Goal: Task Accomplishment & Management: Manage account settings

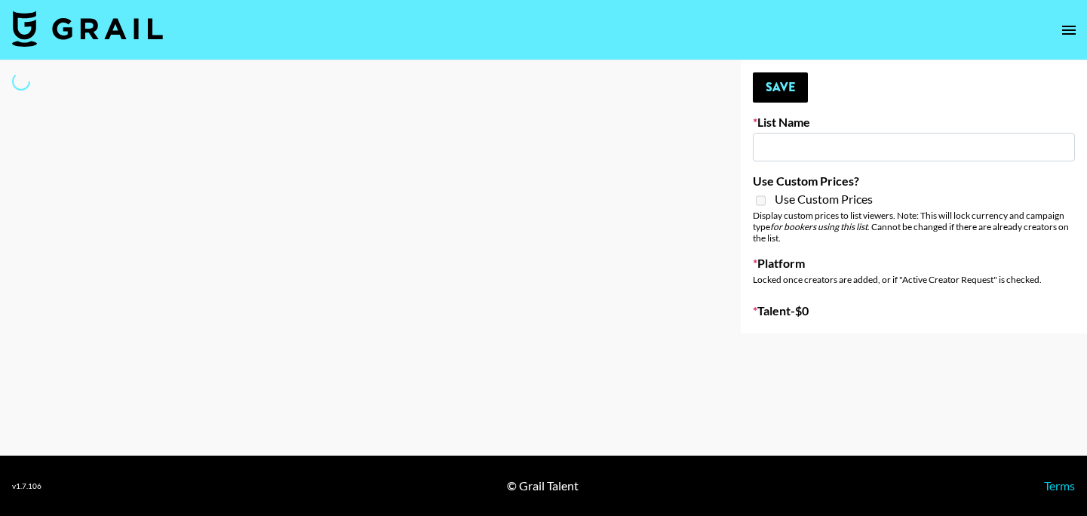
click at [880, 132] on div "List Name" at bounding box center [914, 138] width 322 height 47
select select "Brand"
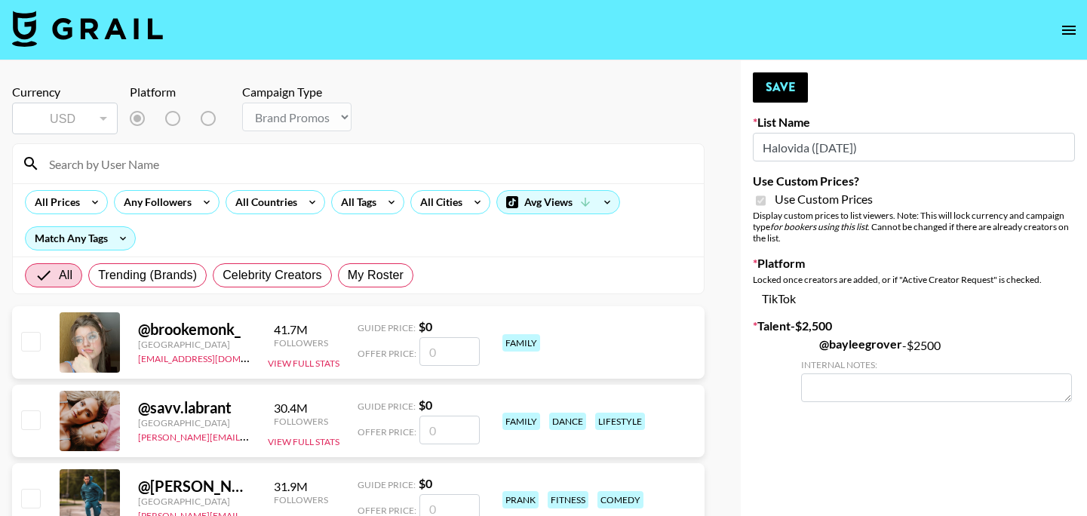
type input "Halovida ([DATE])"
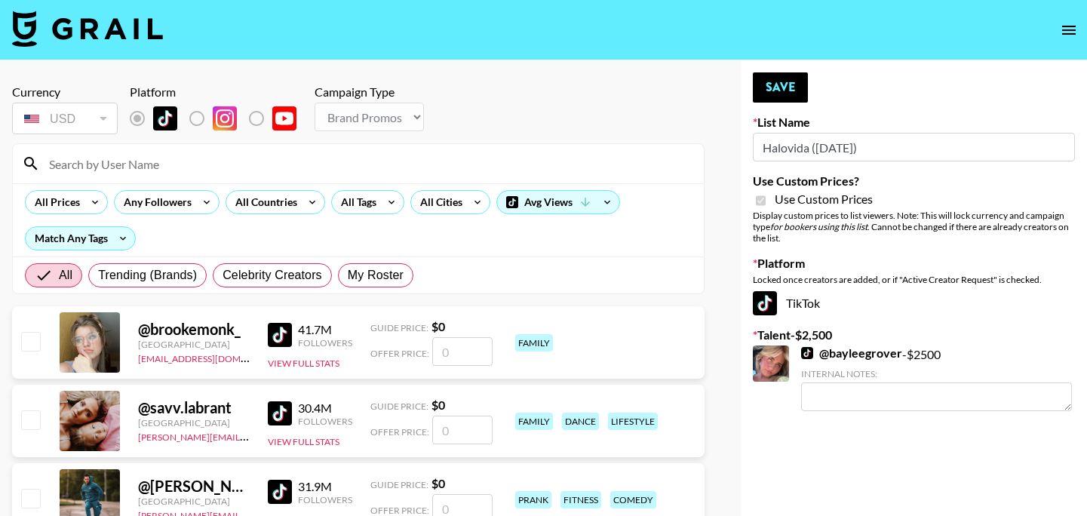
checkbox input "true"
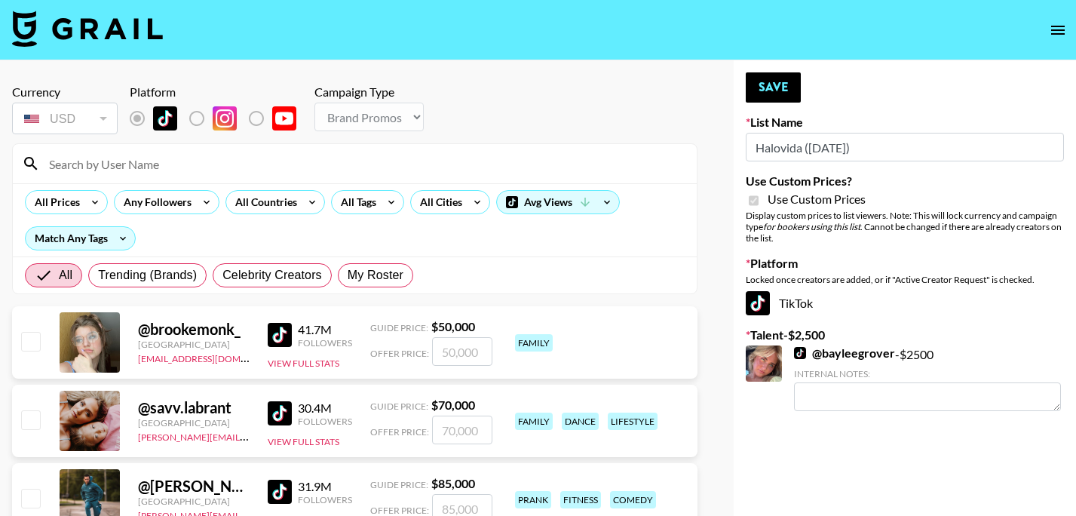
click at [213, 170] on input at bounding box center [364, 164] width 648 height 24
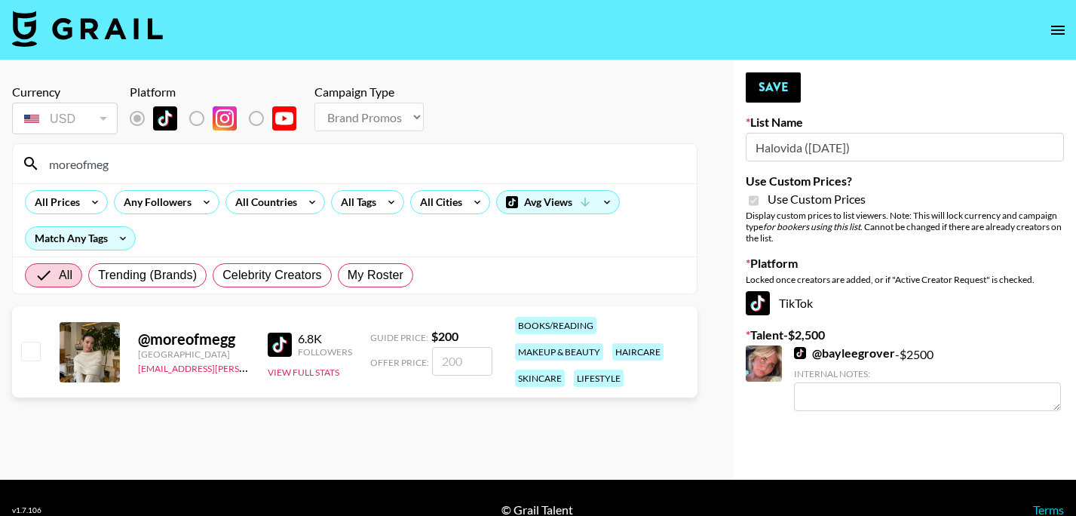
type input "moreofmeg"
click at [32, 354] on input "checkbox" at bounding box center [30, 351] width 18 height 18
checkbox input "true"
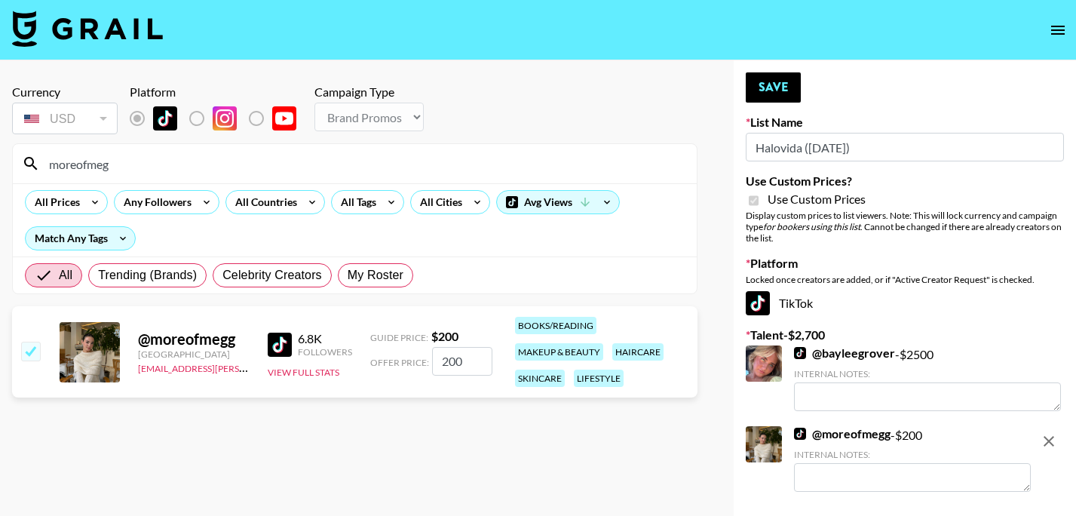
type input "200"
click at [766, 94] on button "Save" at bounding box center [773, 87] width 55 height 30
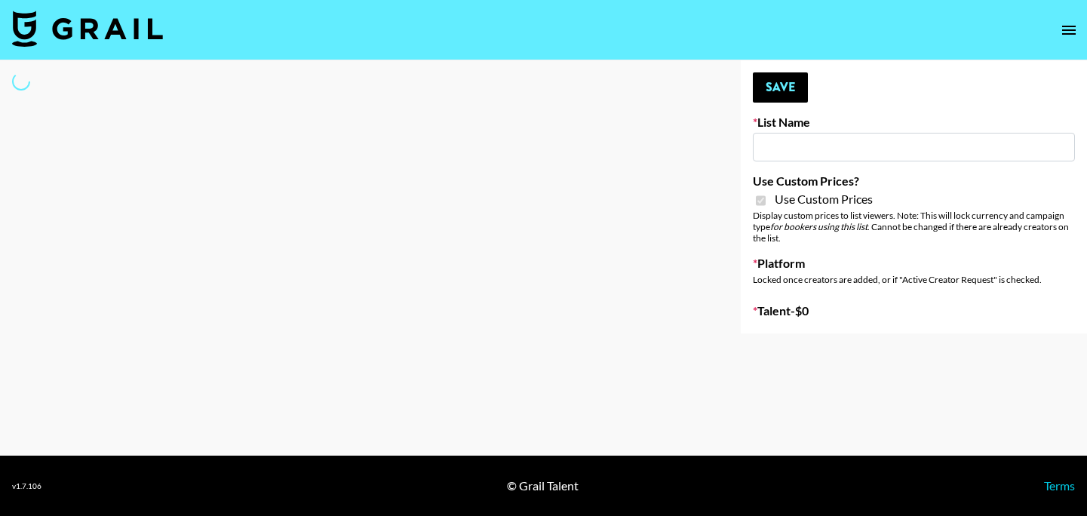
select select "Brand"
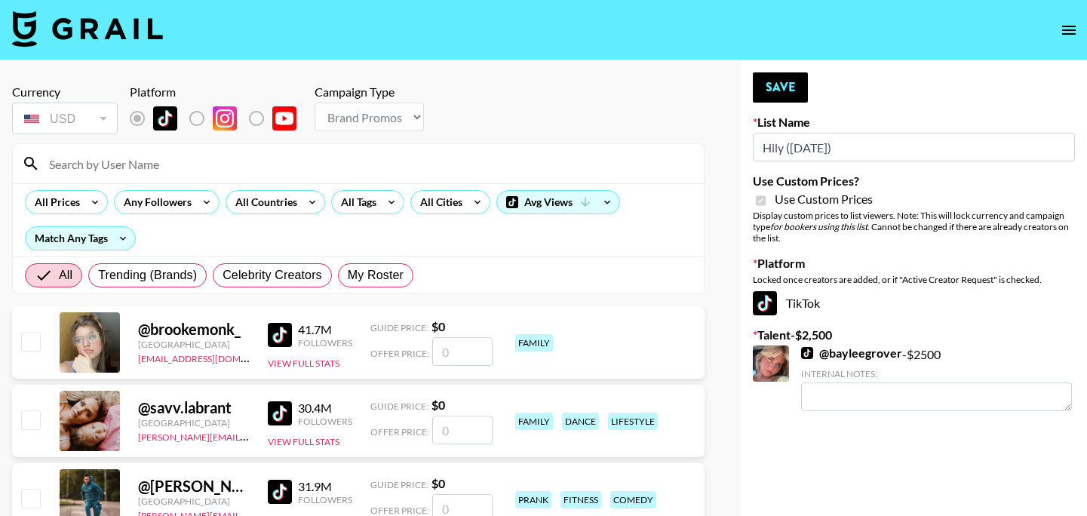
type input "Hily ([DATE])"
checkbox input "true"
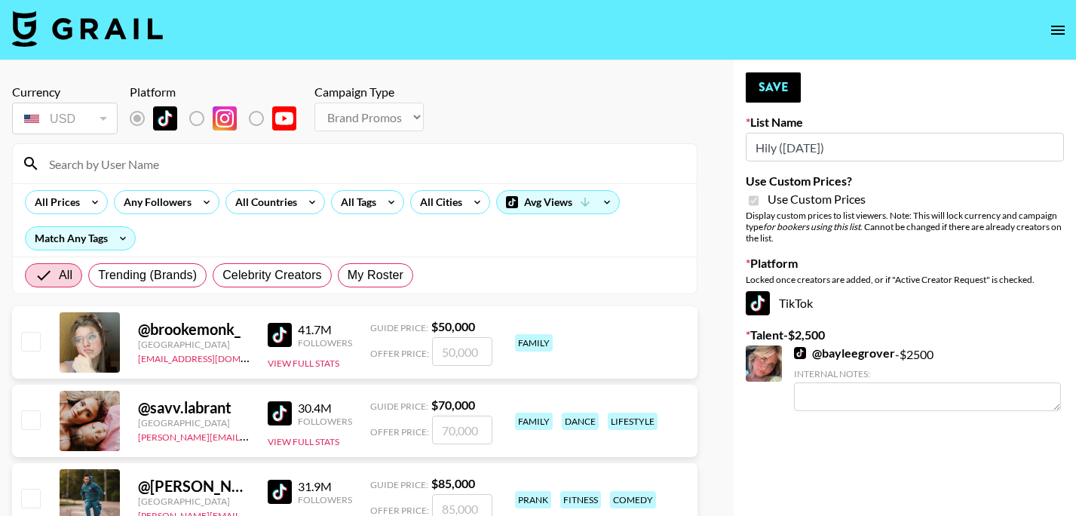
click at [433, 161] on input at bounding box center [364, 164] width 648 height 24
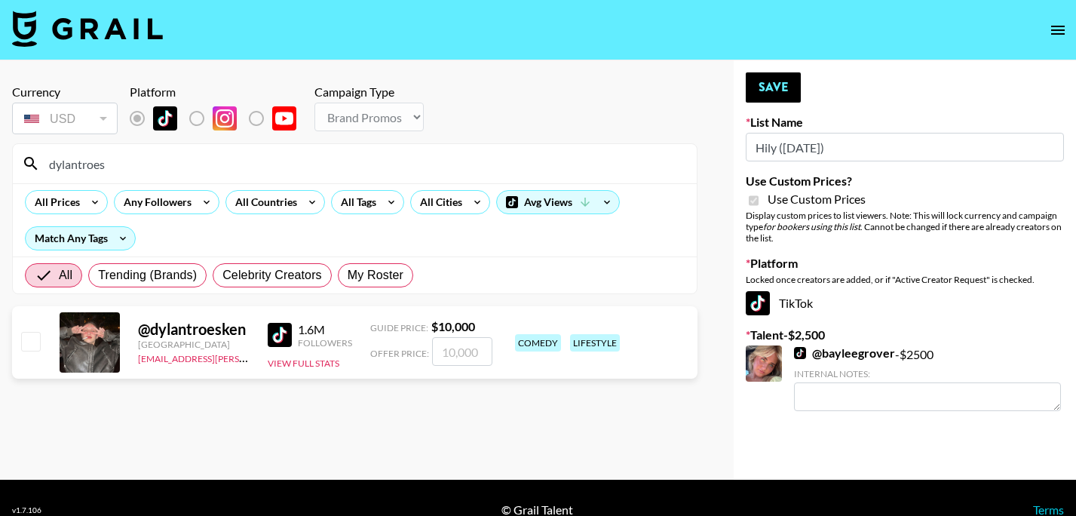
type input "dylantroes"
click at [35, 334] on input "checkbox" at bounding box center [30, 341] width 18 height 18
checkbox input "true"
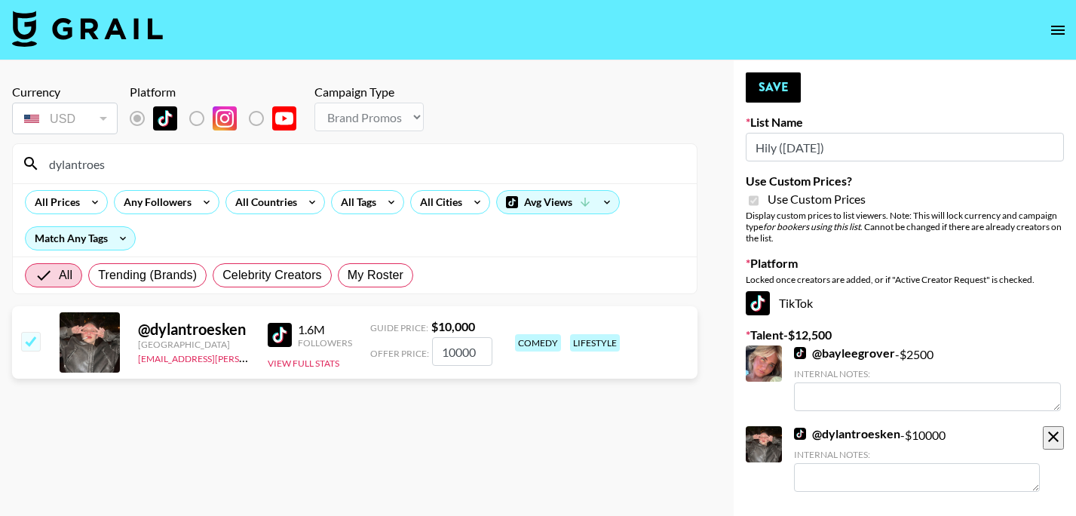
type input "10000"
click at [769, 96] on button "Save" at bounding box center [773, 87] width 55 height 30
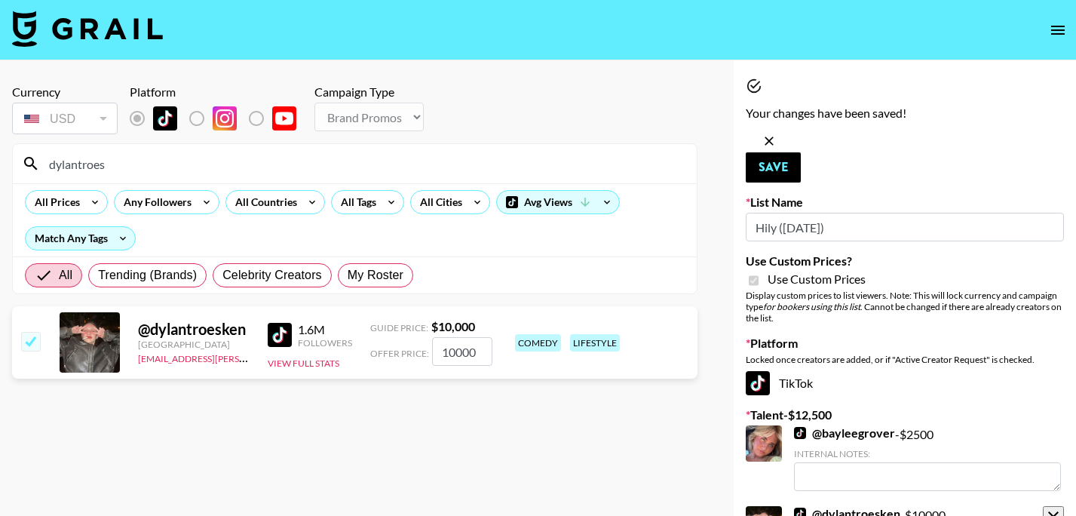
click at [232, 165] on input "dylantroes" at bounding box center [364, 164] width 648 height 24
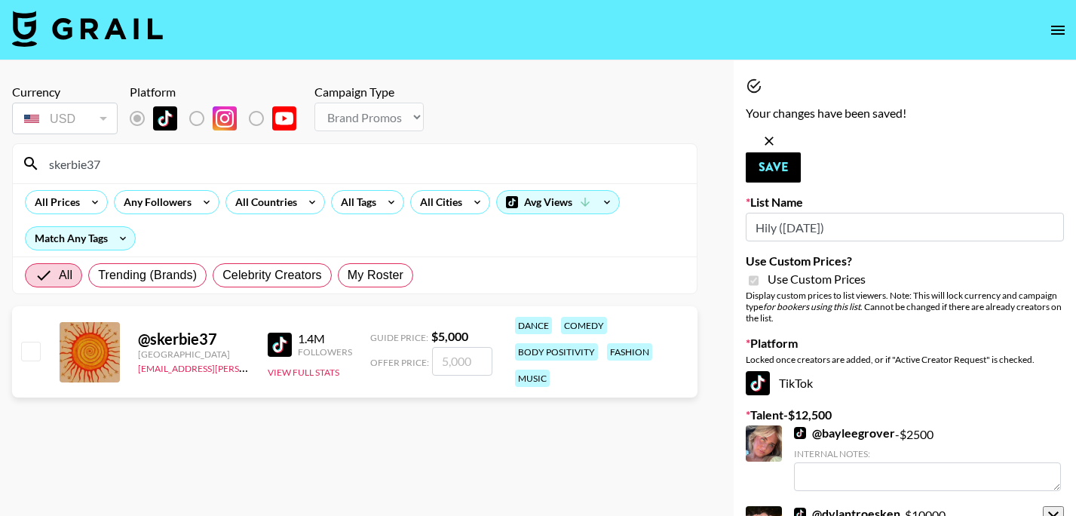
type input "skerbie37"
click at [27, 348] on input "checkbox" at bounding box center [30, 351] width 18 height 18
checkbox input "true"
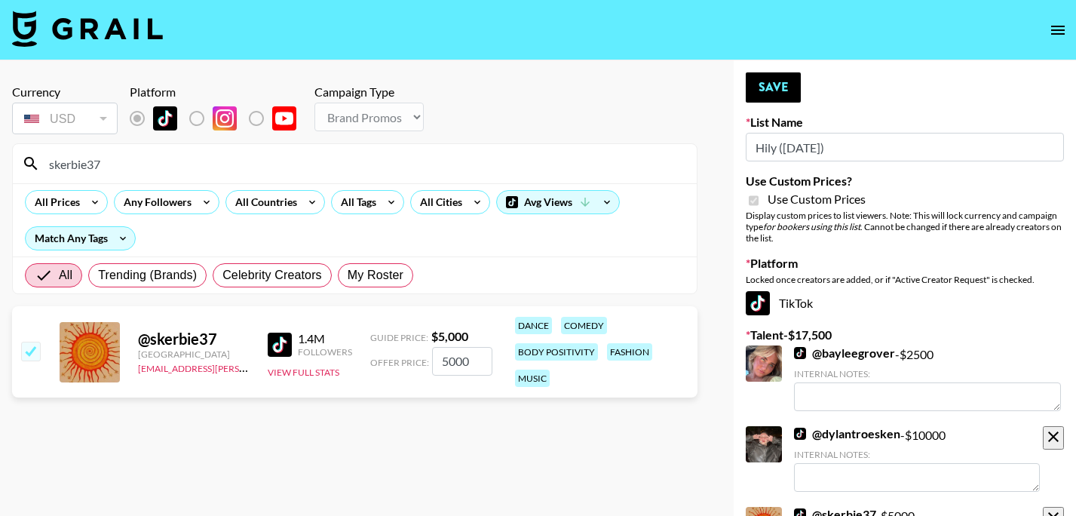
type input "5000"
click at [776, 76] on button "Save" at bounding box center [773, 87] width 55 height 30
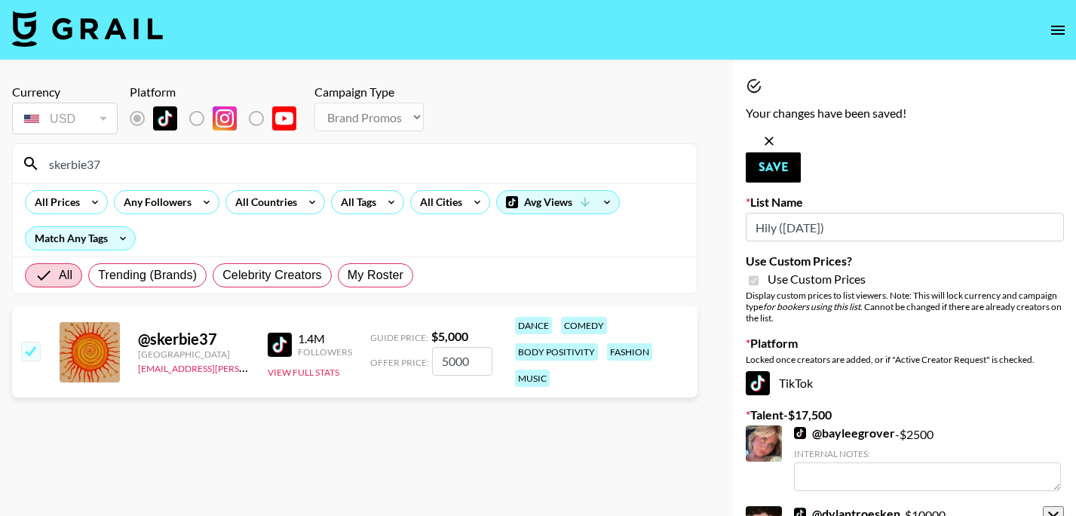
click at [407, 170] on input "skerbie37" at bounding box center [364, 164] width 648 height 24
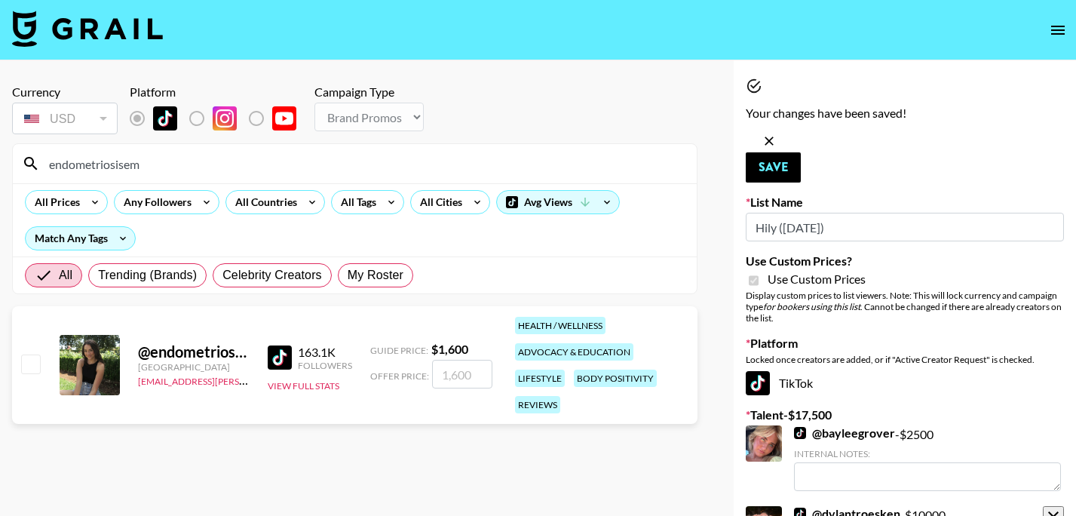
type input "endometriosisem"
click at [30, 364] on input "checkbox" at bounding box center [30, 363] width 18 height 18
checkbox input "true"
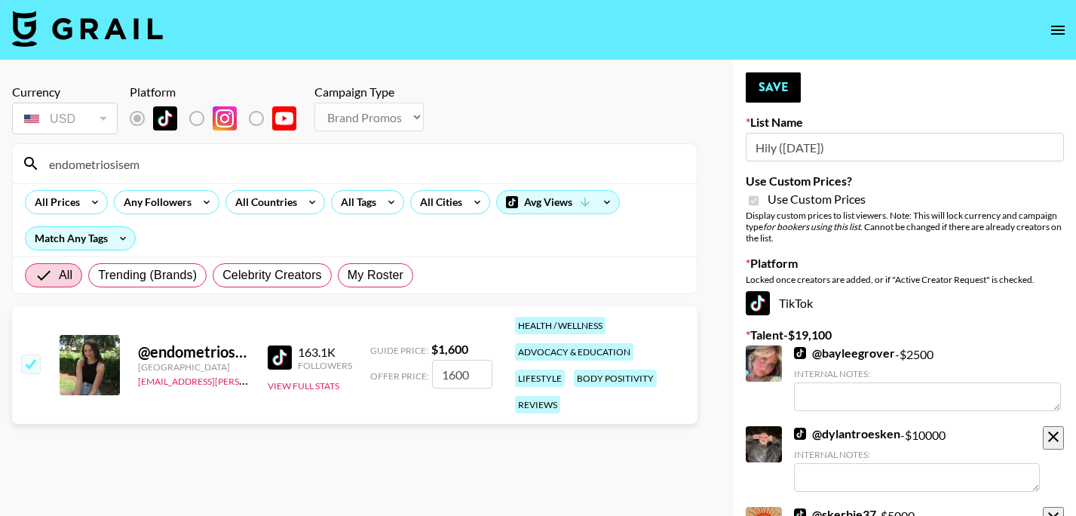
type input "1600"
click at [756, 91] on button "Save" at bounding box center [773, 87] width 55 height 30
